Goal: Task Accomplishment & Management: Manage account settings

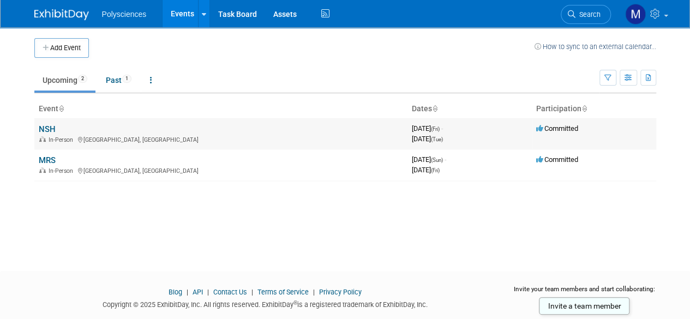
click at [44, 127] on link "NSH" at bounding box center [47, 129] width 17 height 10
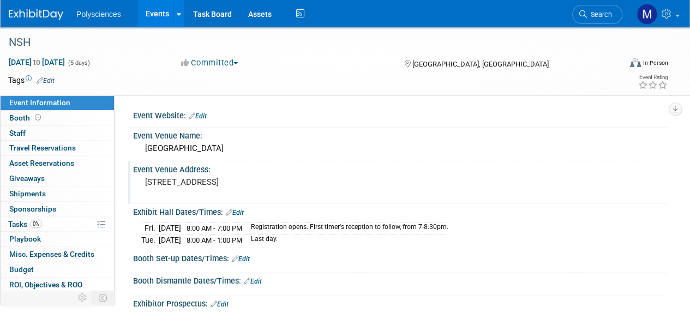
click at [154, 184] on pre "[STREET_ADDRESS]" at bounding box center [244, 182] width 199 height 10
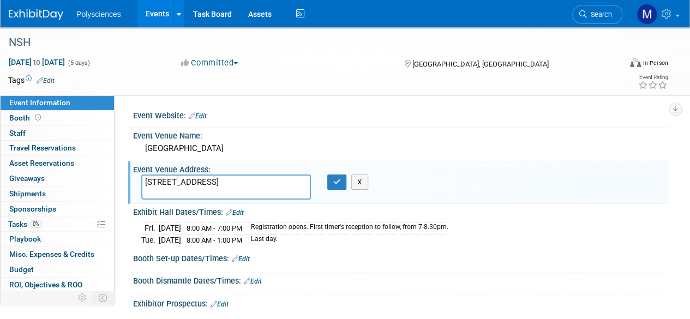
click at [236, 188] on textarea "300 East Ocean Boulevard Long Beach, CA 90802" at bounding box center [226, 187] width 170 height 25
click at [441, 181] on div "Event Venue Address: 300 East Ocean Boulevard Long Beach, CA 90802 300 East Oce…" at bounding box center [398, 183] width 540 height 42
click at [333, 180] on icon "button" at bounding box center [337, 181] width 8 height 7
